Goal: Find specific fact: Find specific fact

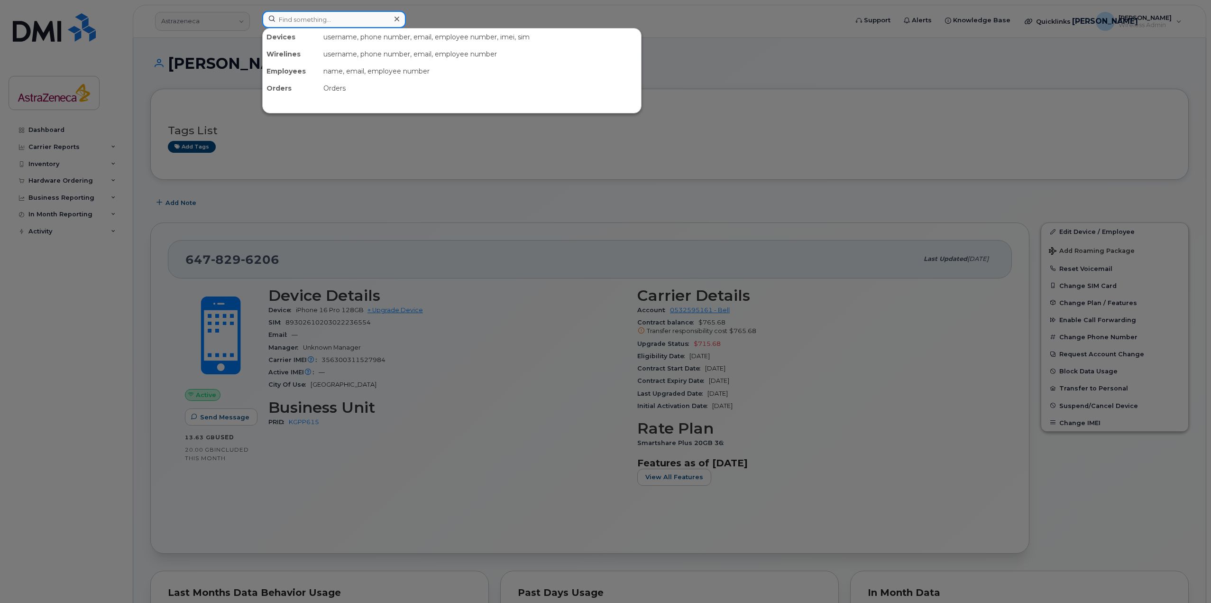
click at [385, 11] on input at bounding box center [334, 19] width 144 height 17
paste input "[PHONE_NUMBER]"
type input "[PHONE_NUMBER]"
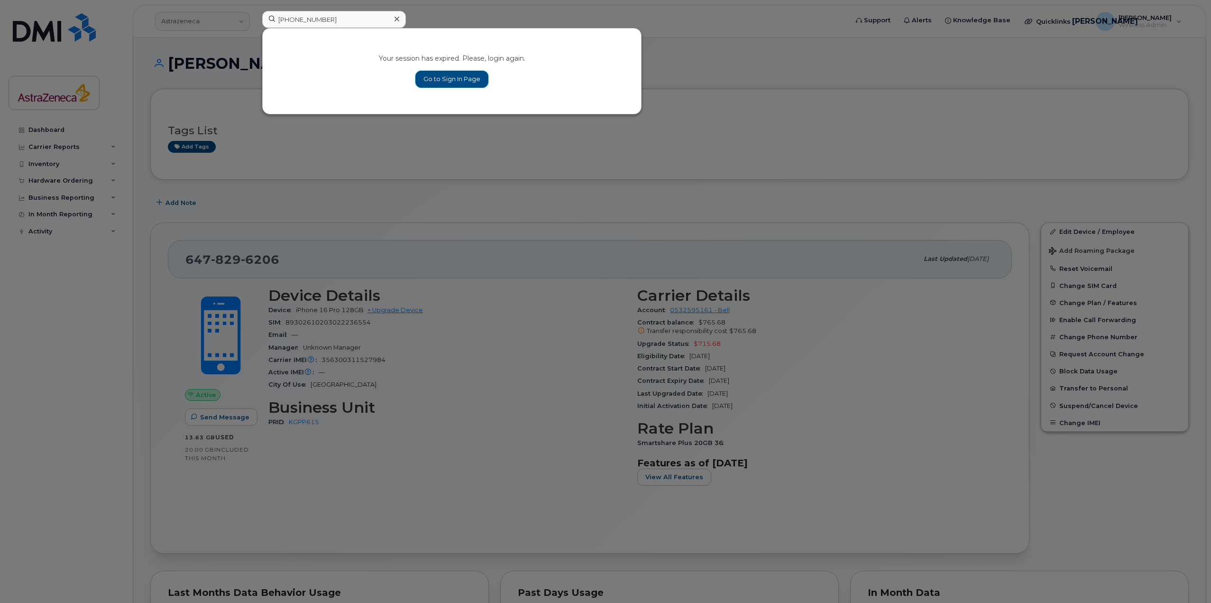
click at [452, 85] on link "Go to Sign In Page" at bounding box center [451, 79] width 73 height 17
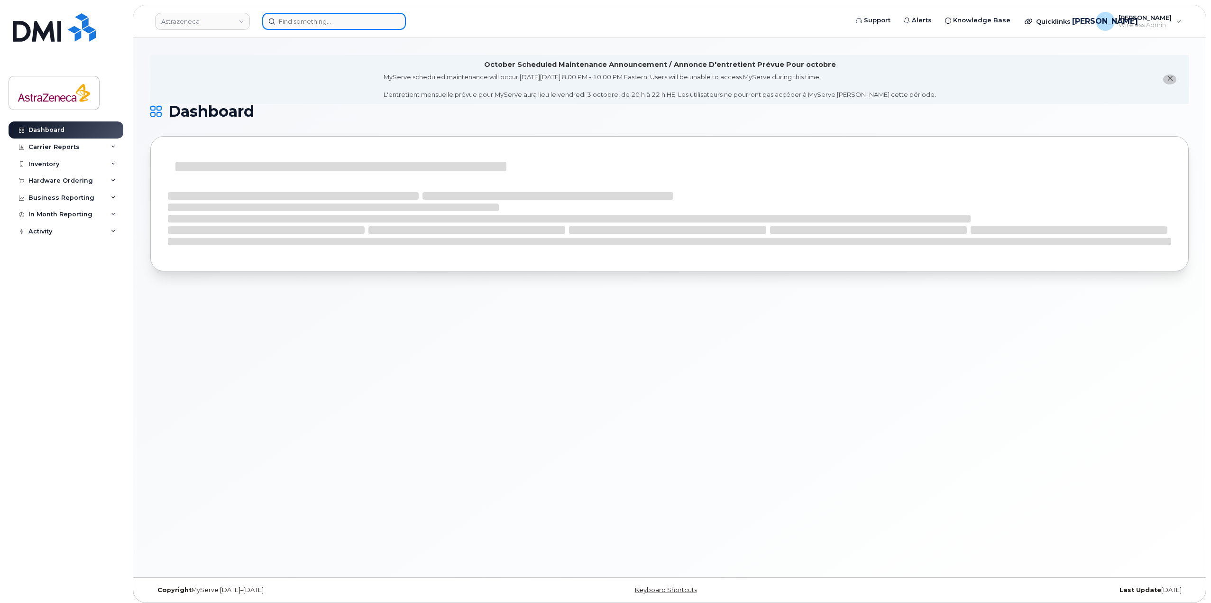
click at [315, 26] on input at bounding box center [334, 21] width 144 height 17
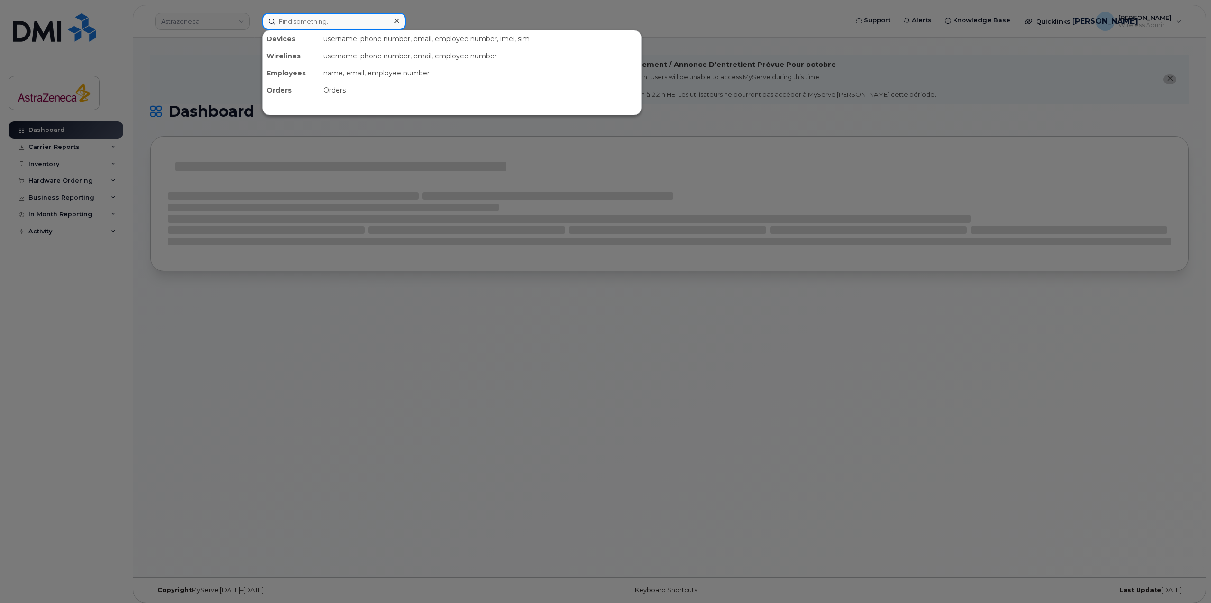
paste input "416-859-5734"
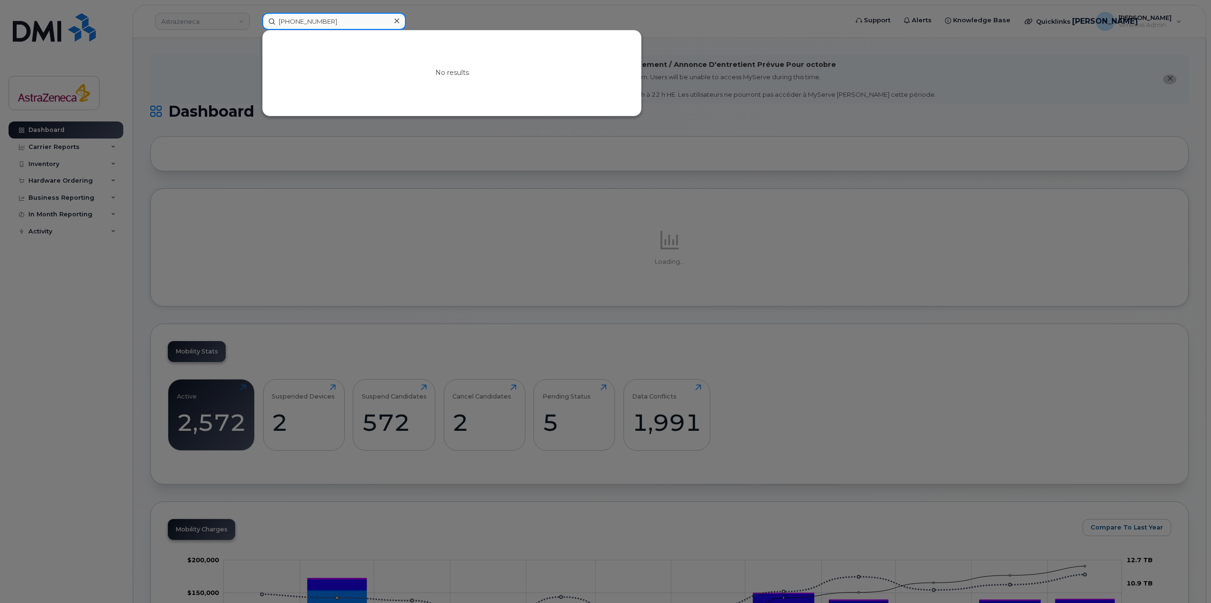
click at [342, 21] on input "[PHONE_NUMBER]" at bounding box center [334, 21] width 144 height 17
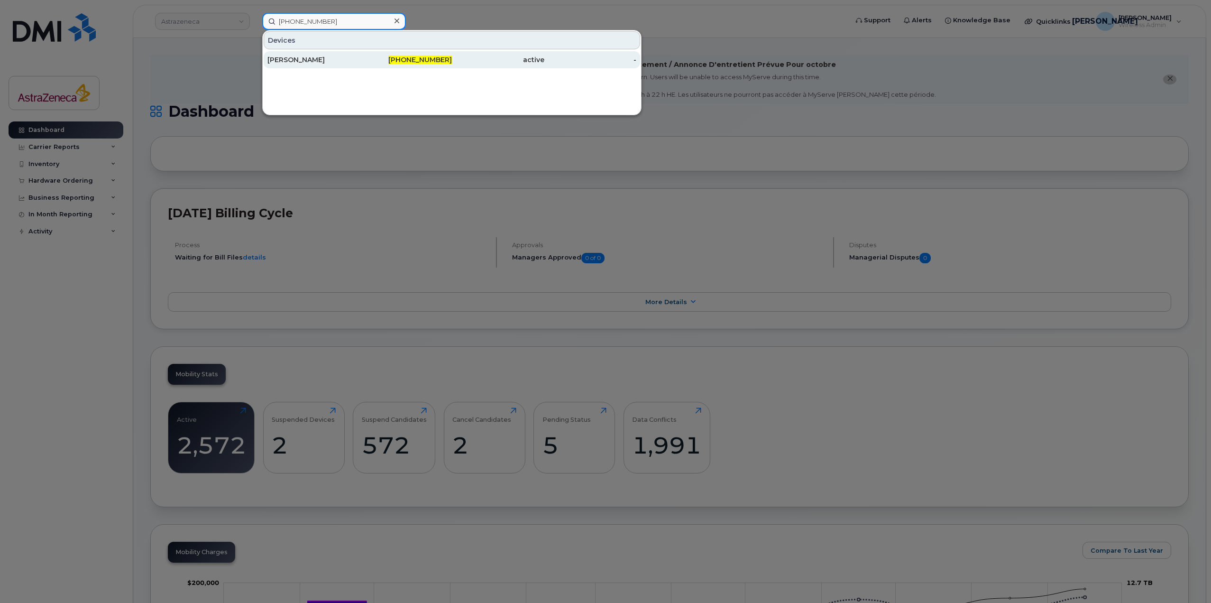
type input "[PHONE_NUMBER]"
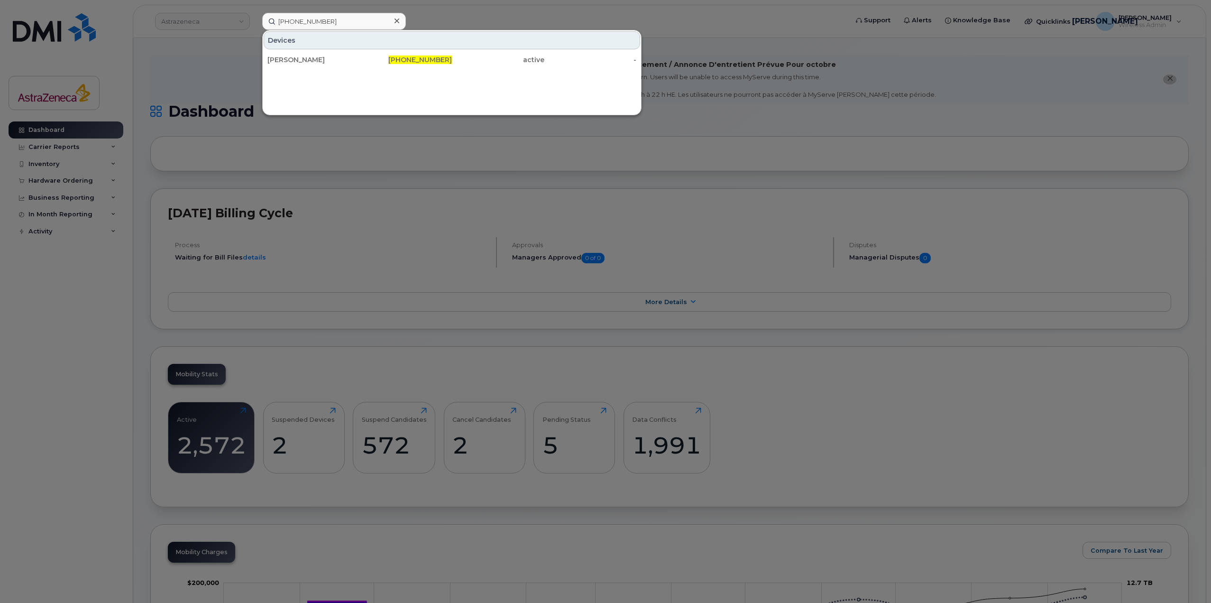
drag, startPoint x: 340, startPoint y: 62, endPoint x: 382, endPoint y: 73, distance: 42.8
click at [340, 62] on div "Michelle Doherty" at bounding box center [313, 59] width 92 height 9
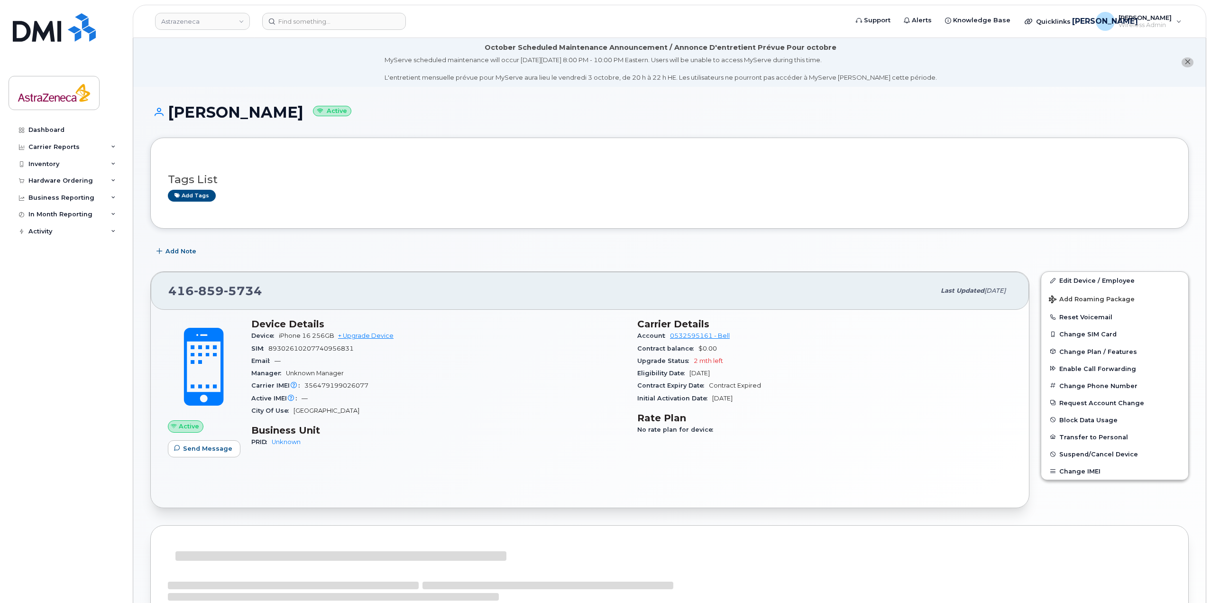
drag, startPoint x: 764, startPoint y: 403, endPoint x: 725, endPoint y: 395, distance: 39.3
click at [725, 395] on div "Initial Activation Date [DATE]" at bounding box center [824, 398] width 375 height 12
click at [725, 395] on span "[DATE]" at bounding box center [722, 397] width 20 height 7
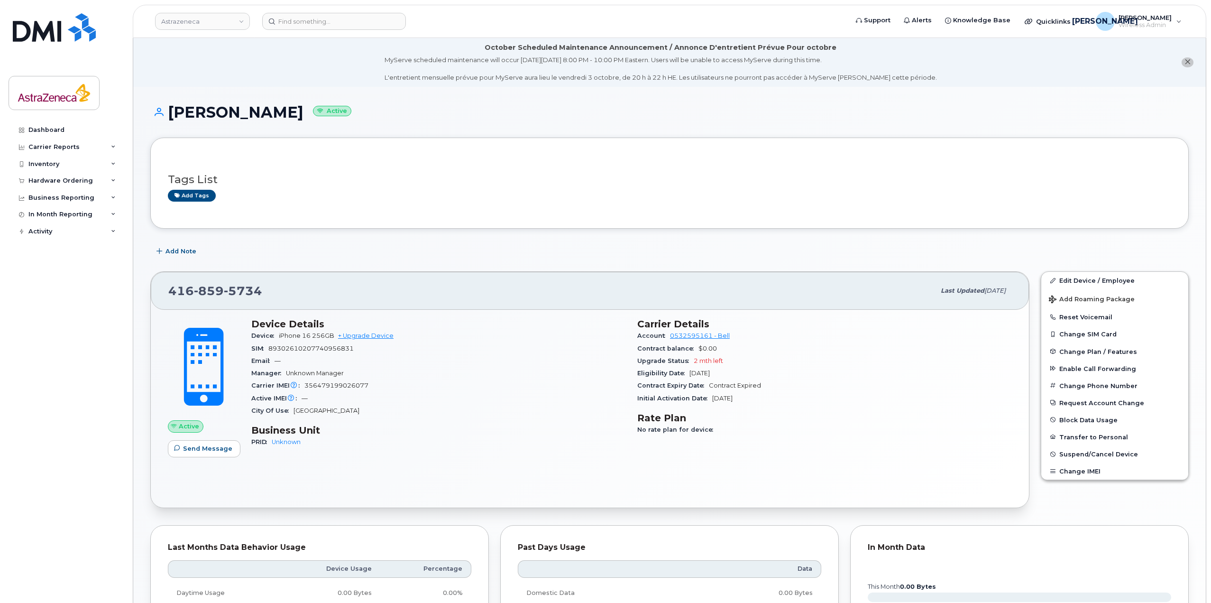
click at [233, 114] on h1 "Michelle Doherty Active" at bounding box center [669, 112] width 1038 height 17
click at [216, 108] on h1 "Michelle Doherty Active" at bounding box center [669, 112] width 1038 height 17
click at [234, 108] on h1 "Michelle Doherty Active" at bounding box center [669, 112] width 1038 height 17
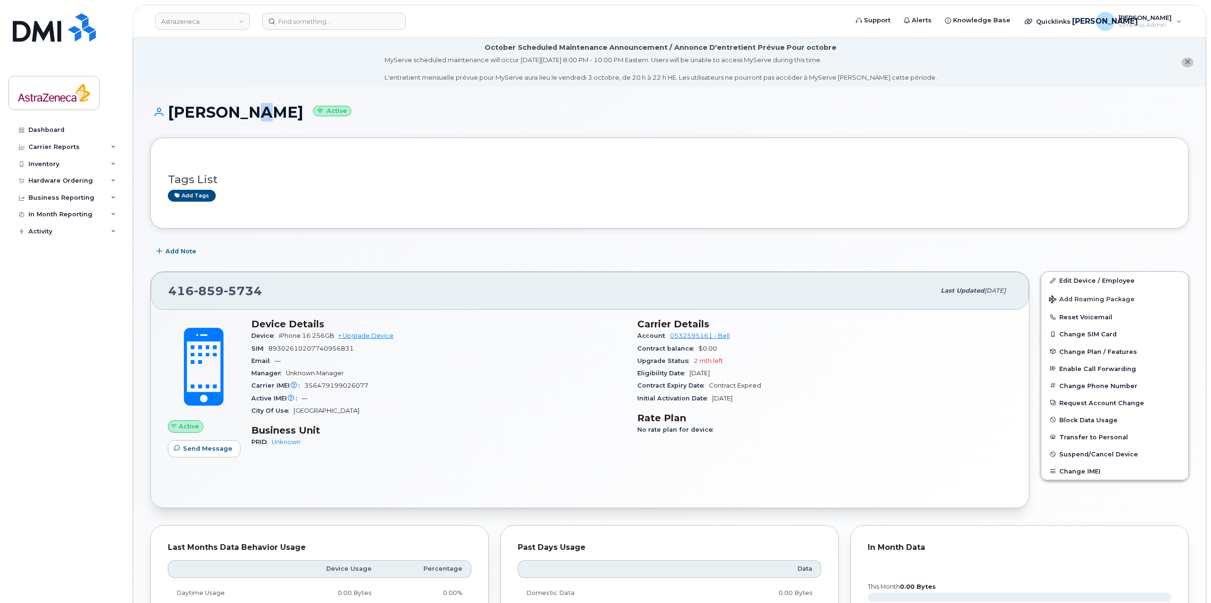
click at [234, 108] on h1 "Michelle Doherty Active" at bounding box center [669, 112] width 1038 height 17
click at [259, 110] on h1 "Michelle Doherty Active" at bounding box center [669, 112] width 1038 height 17
click at [367, 301] on div "416 859 5734" at bounding box center [551, 291] width 767 height 20
